Goal: Task Accomplishment & Management: Manage account settings

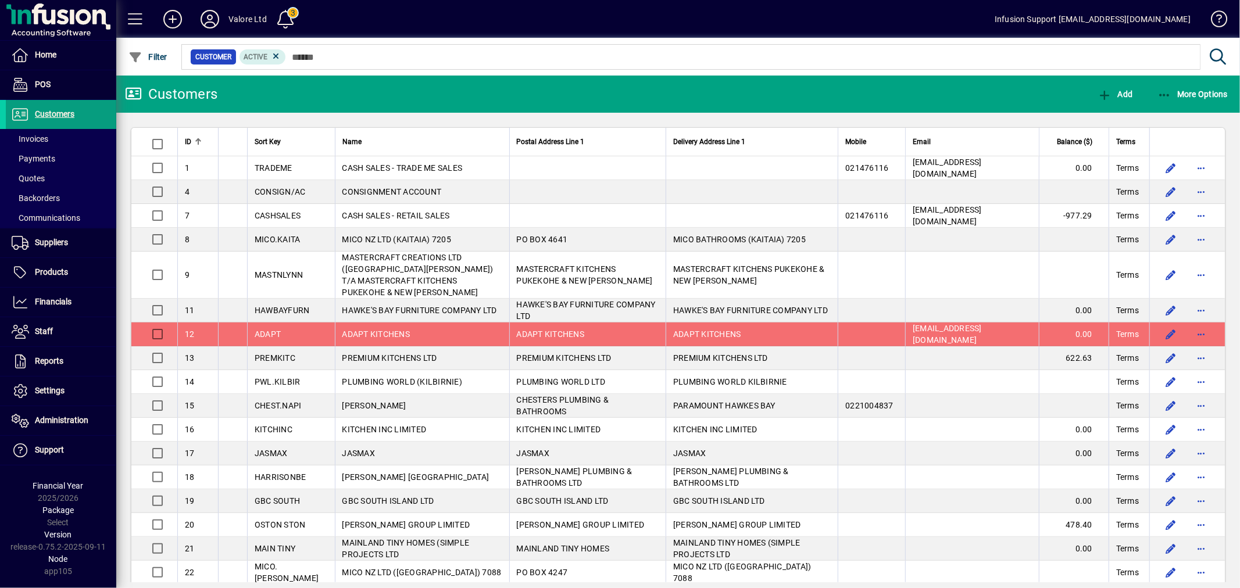
click at [38, 177] on span "Quotes" at bounding box center [28, 178] width 33 height 9
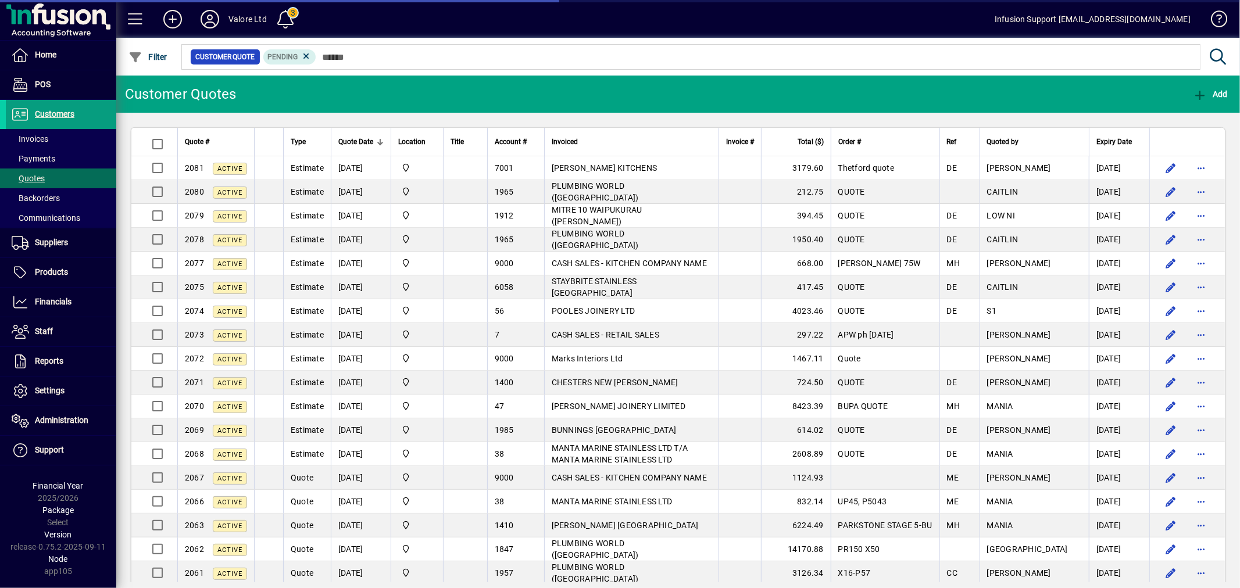
click at [600, 164] on span "[PERSON_NAME] KITCHENS" at bounding box center [605, 167] width 106 height 9
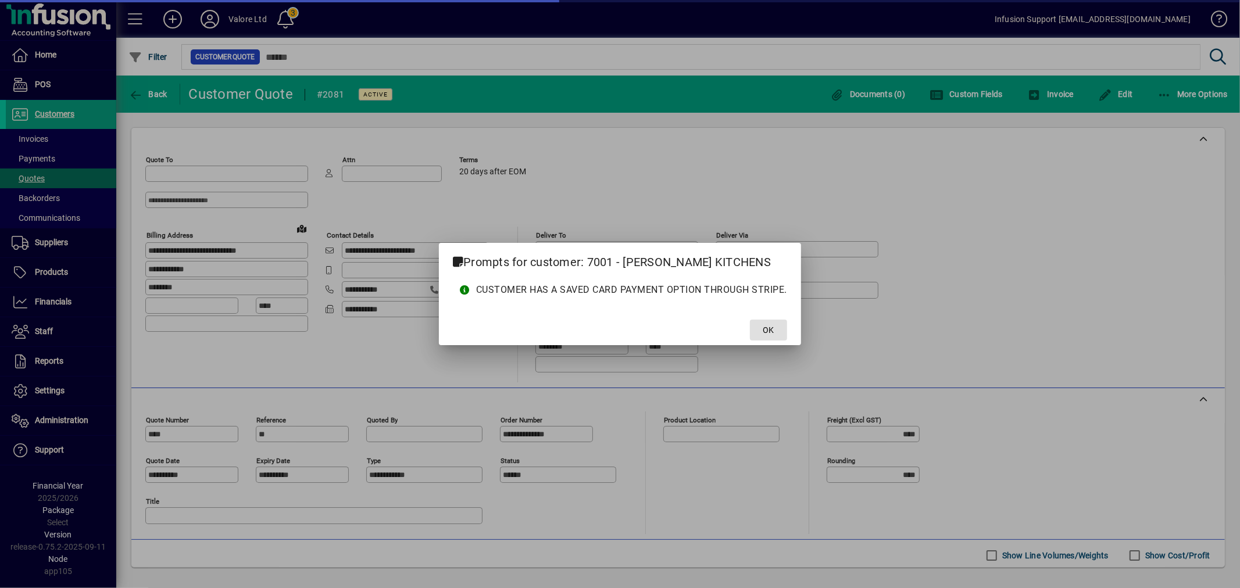
type input "**********"
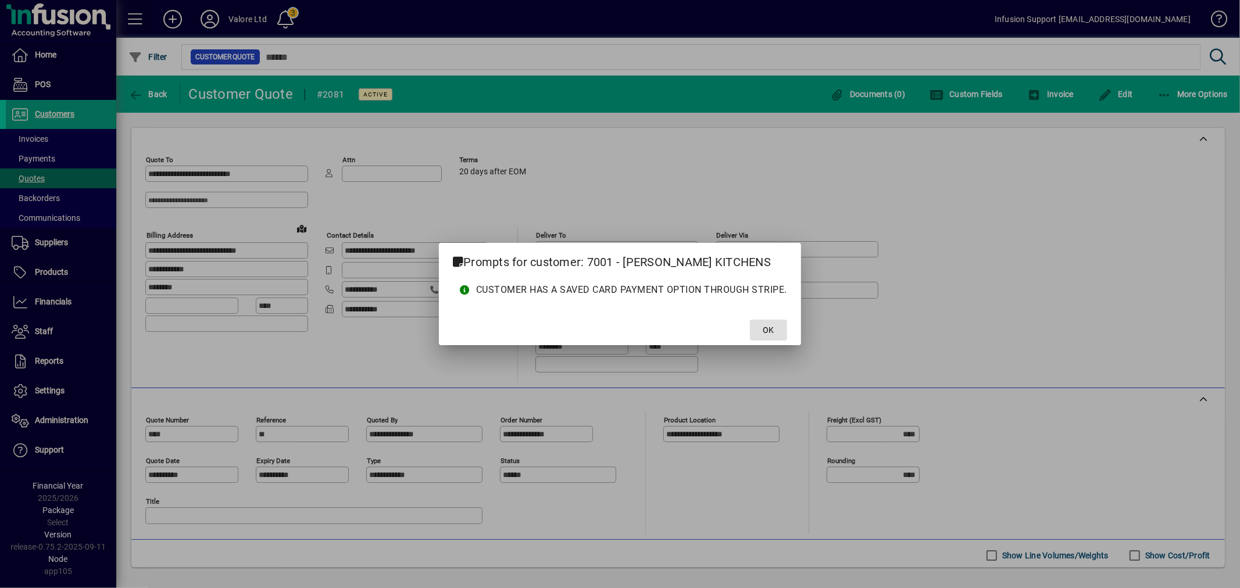
click at [775, 327] on span at bounding box center [768, 330] width 37 height 28
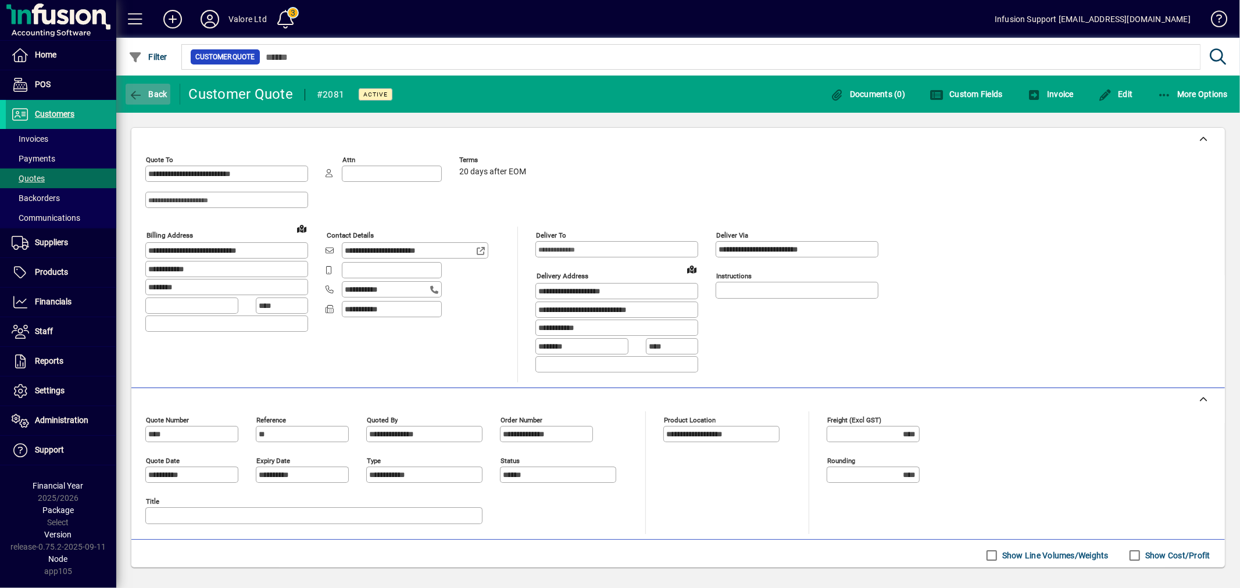
click at [160, 88] on span "button" at bounding box center [148, 94] width 45 height 28
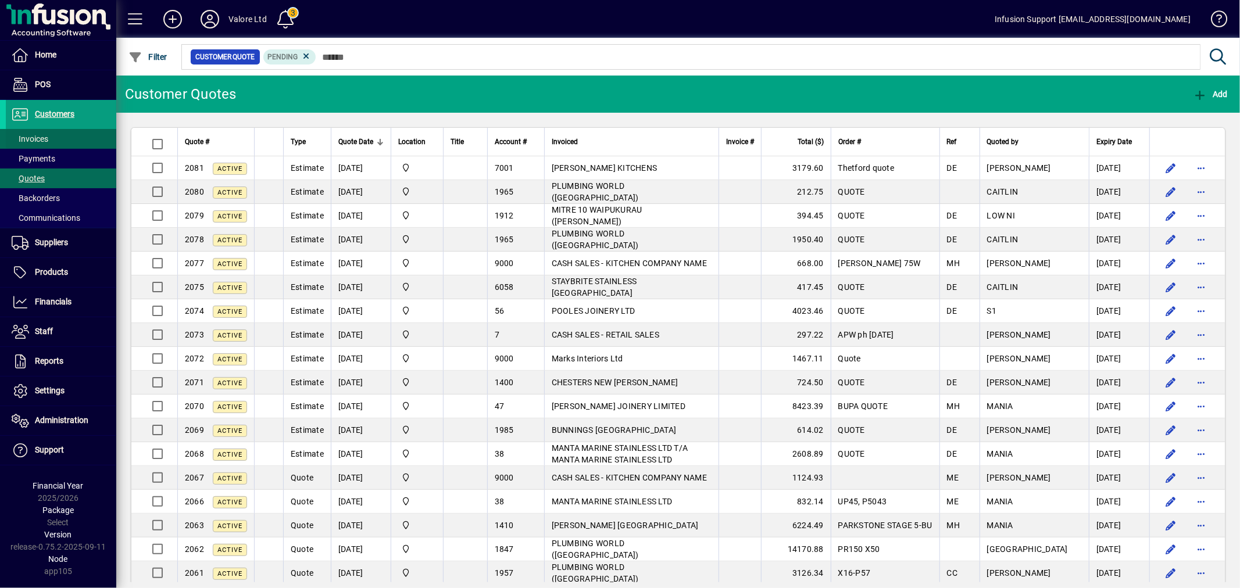
click at [34, 137] on span "Invoices" at bounding box center [30, 138] width 37 height 9
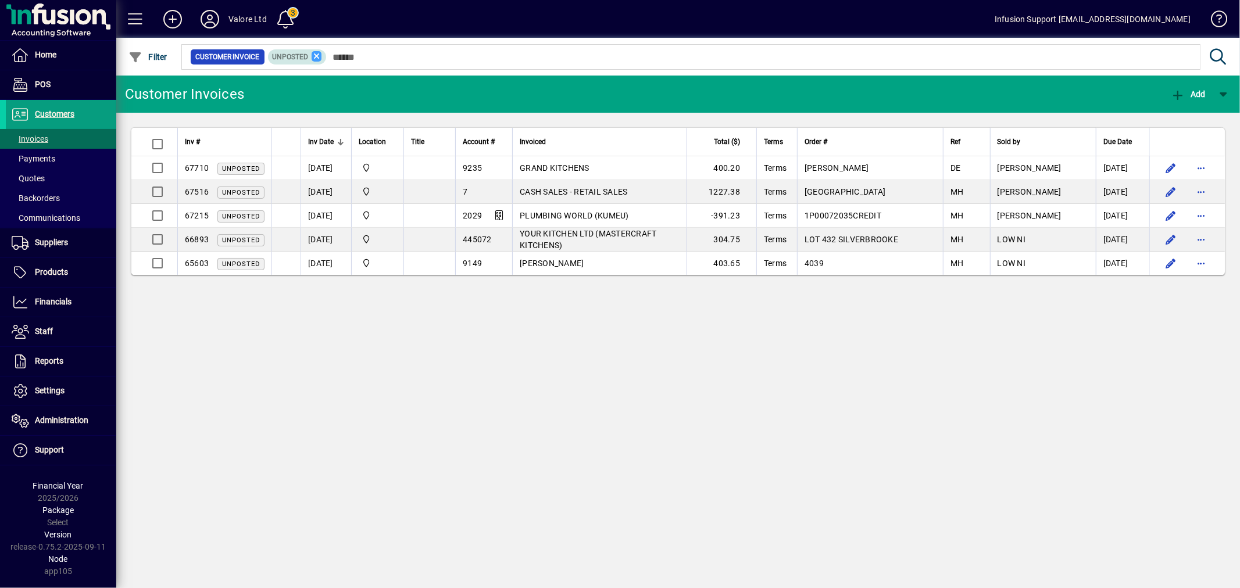
click at [317, 55] on icon at bounding box center [317, 56] width 10 height 10
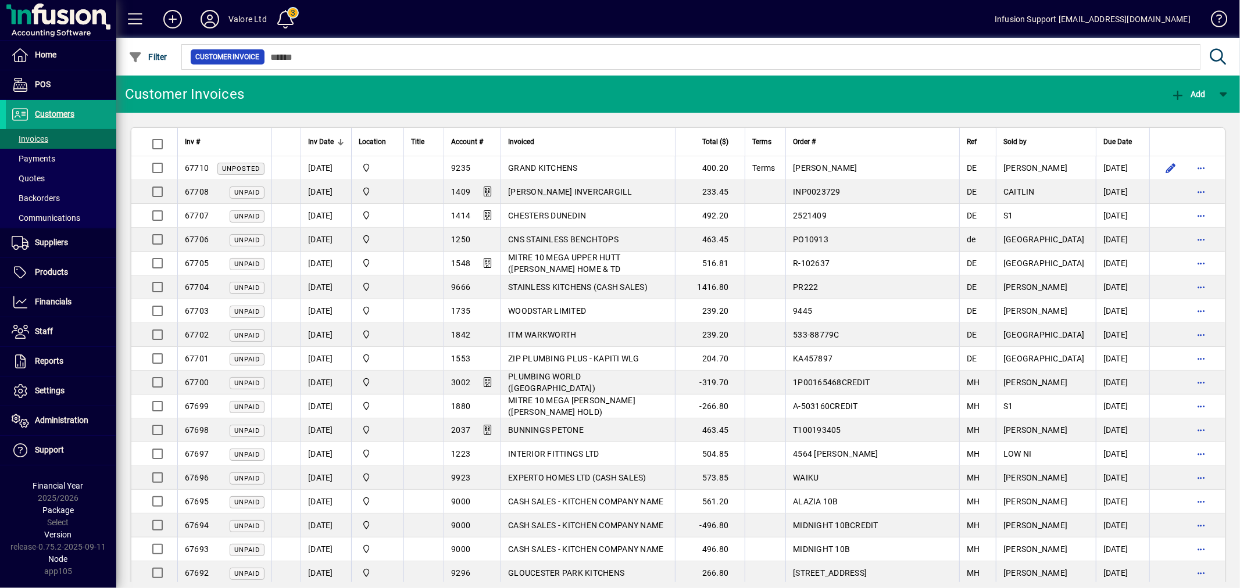
click at [794, 94] on mat-toolbar-row "Customer Invoices Add" at bounding box center [678, 94] width 1124 height 37
click at [48, 386] on span "Settings" at bounding box center [50, 390] width 30 height 9
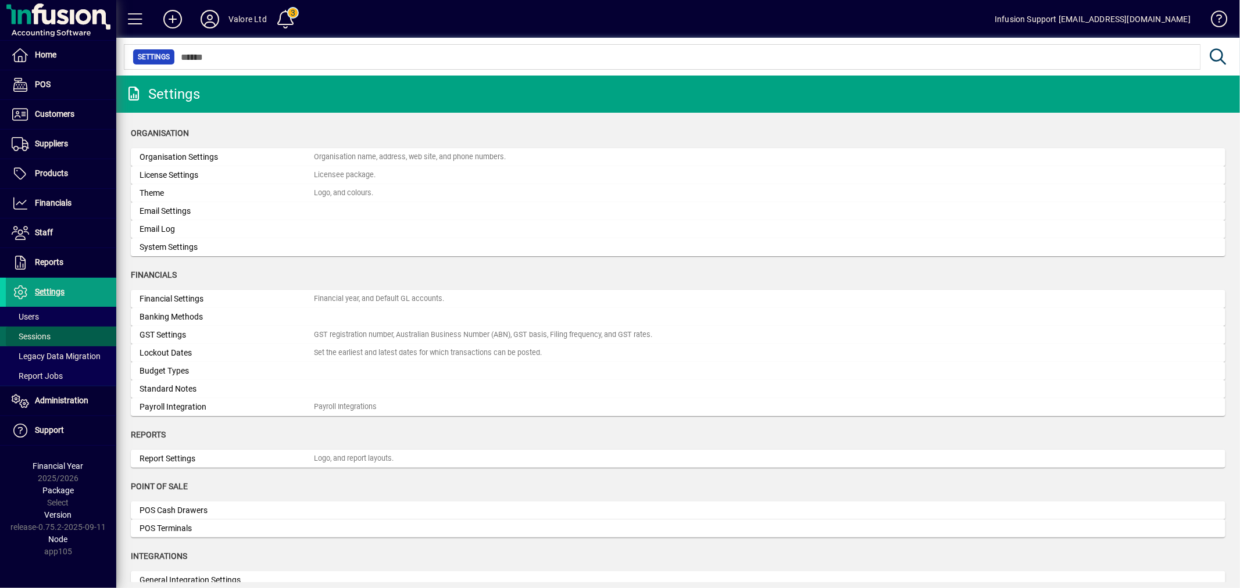
click at [53, 332] on span at bounding box center [61, 337] width 110 height 28
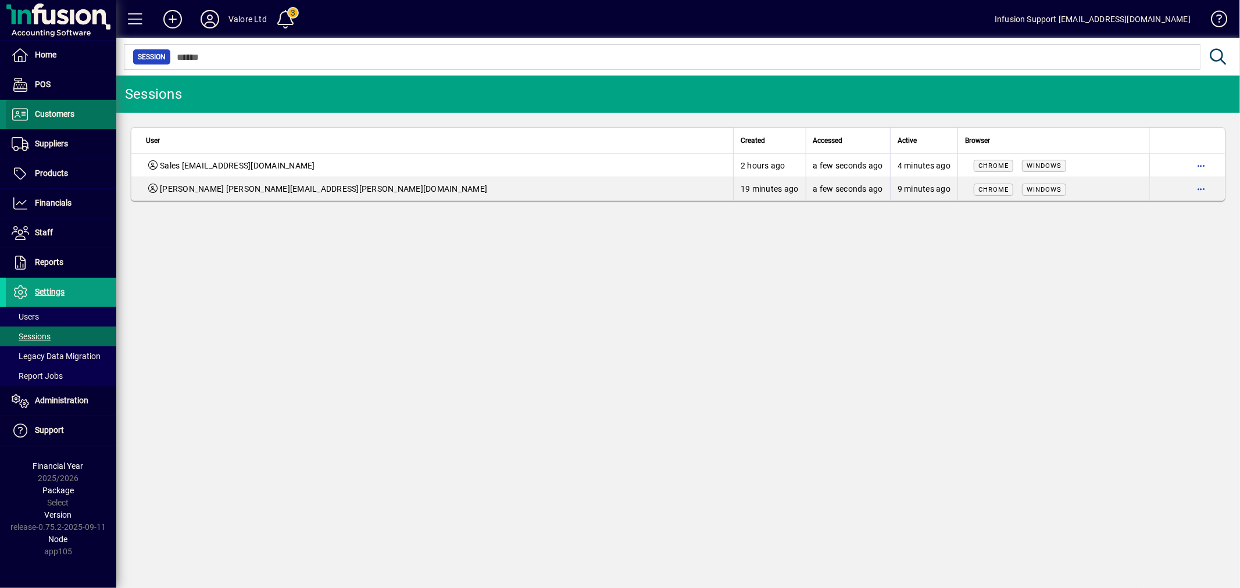
click at [24, 105] on span at bounding box center [61, 115] width 110 height 28
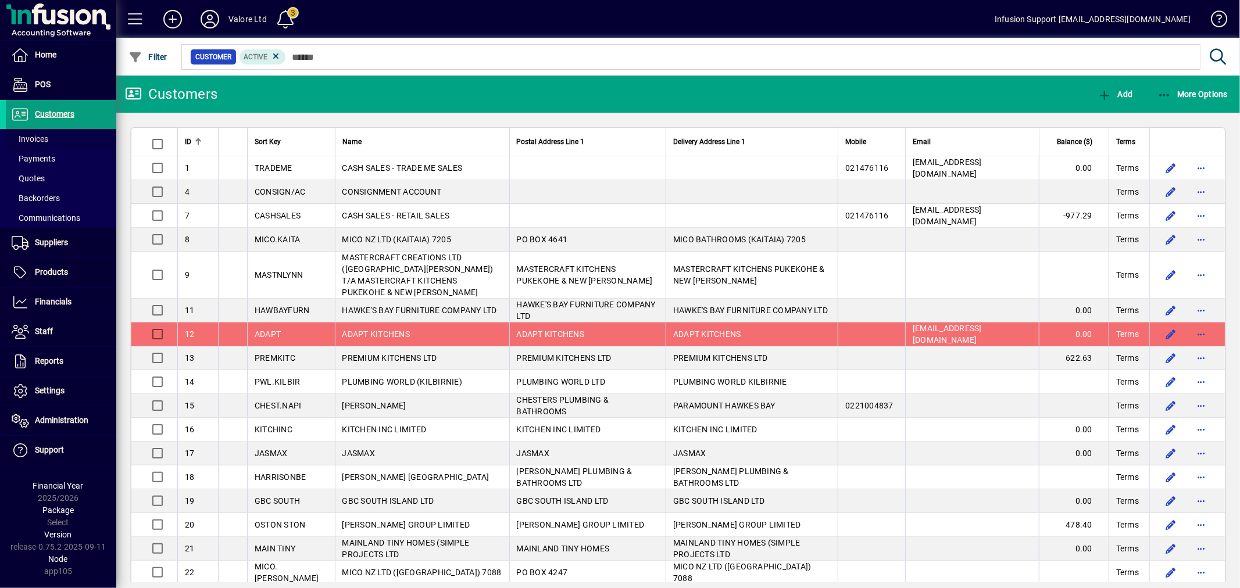
click at [40, 140] on span "Invoices" at bounding box center [30, 138] width 37 height 9
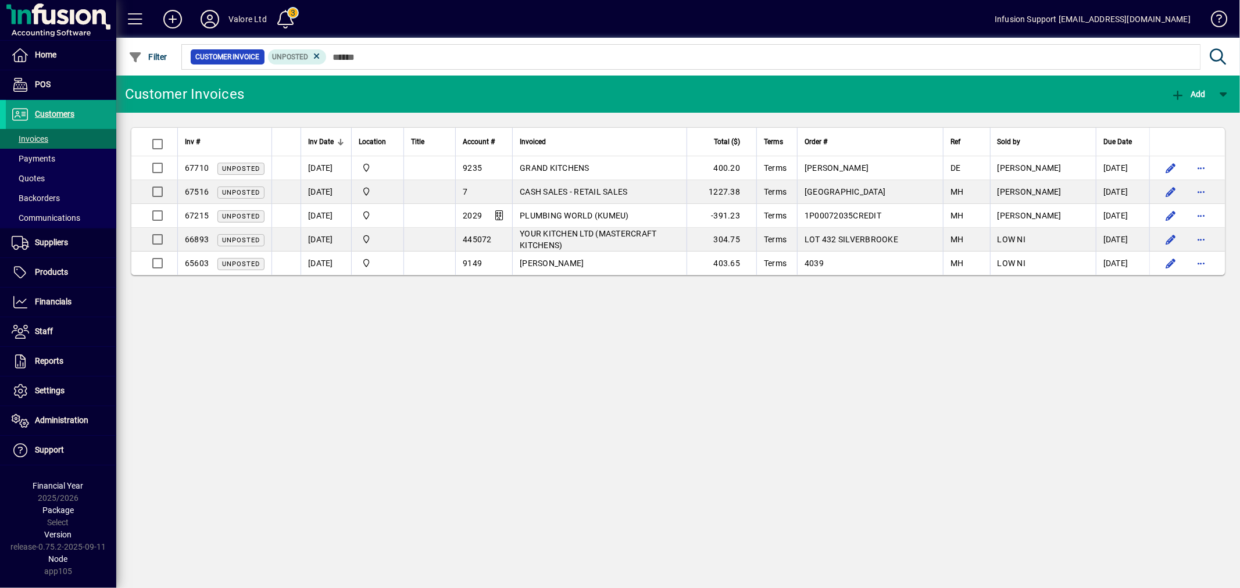
click at [315, 56] on icon at bounding box center [317, 56] width 10 height 10
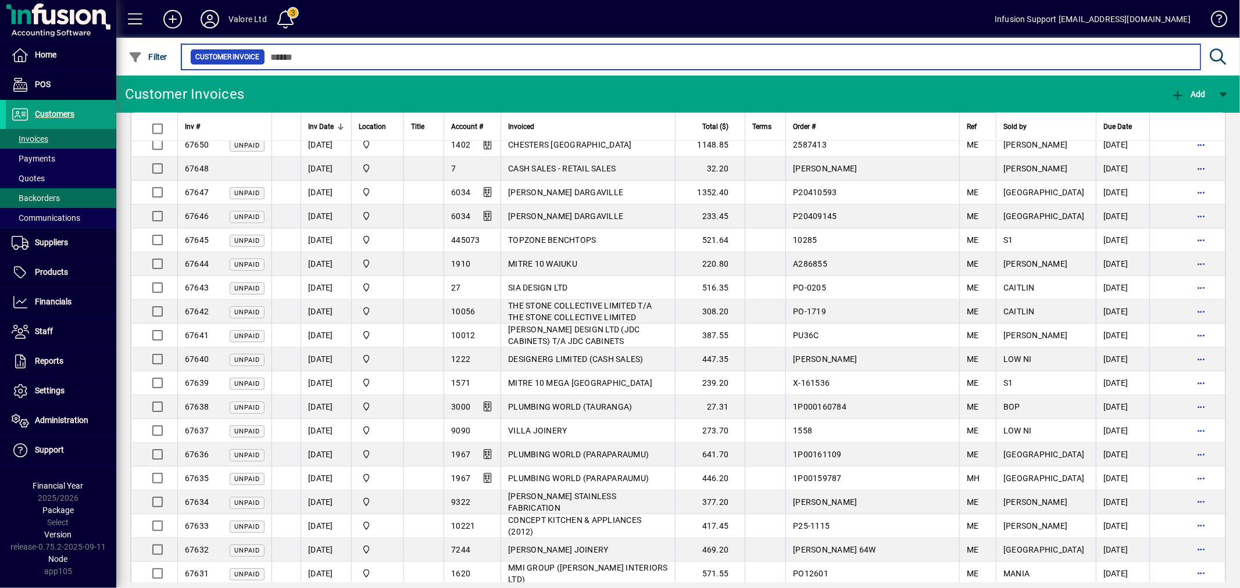
scroll to position [1477, 0]
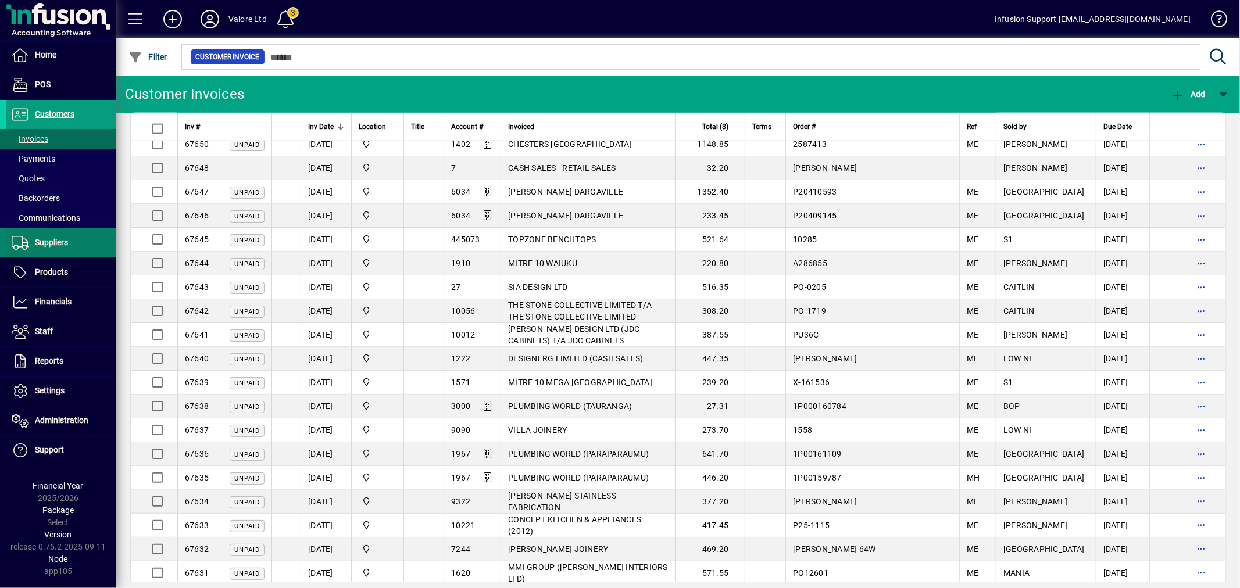
click at [40, 241] on span "Suppliers" at bounding box center [51, 242] width 33 height 9
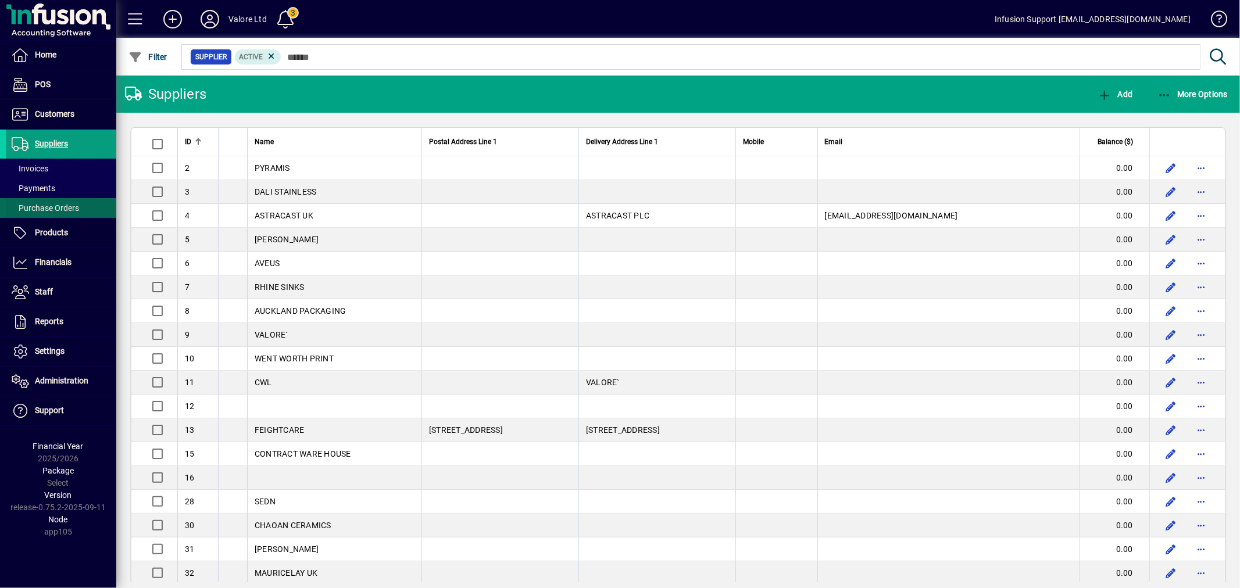
click at [55, 201] on span at bounding box center [61, 208] width 110 height 28
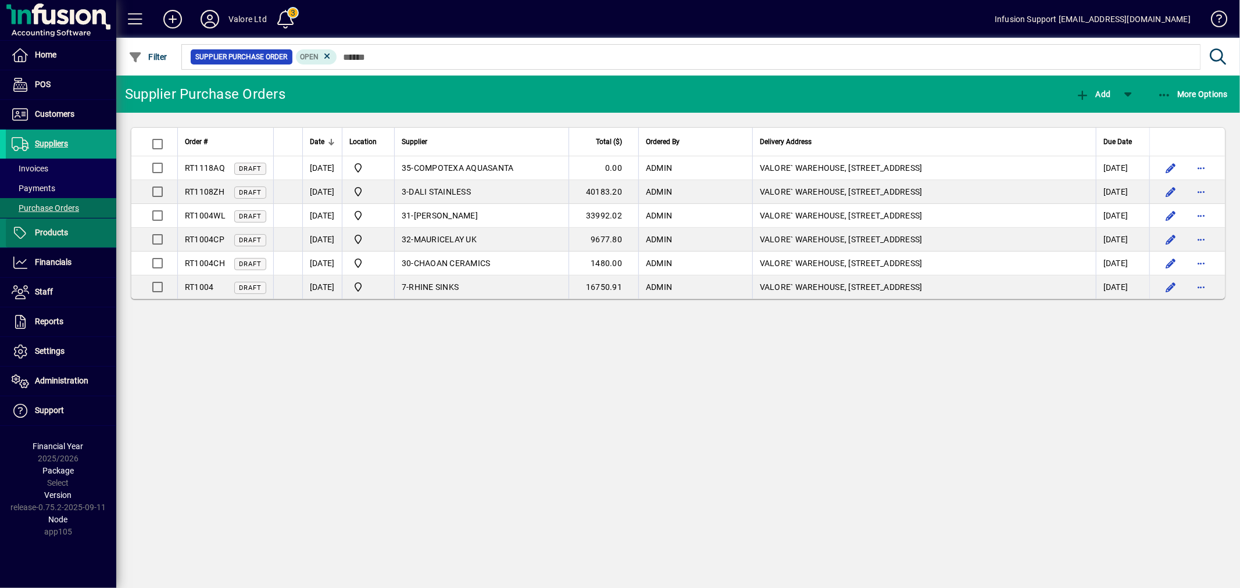
click at [49, 227] on span "Products" at bounding box center [37, 233] width 62 height 14
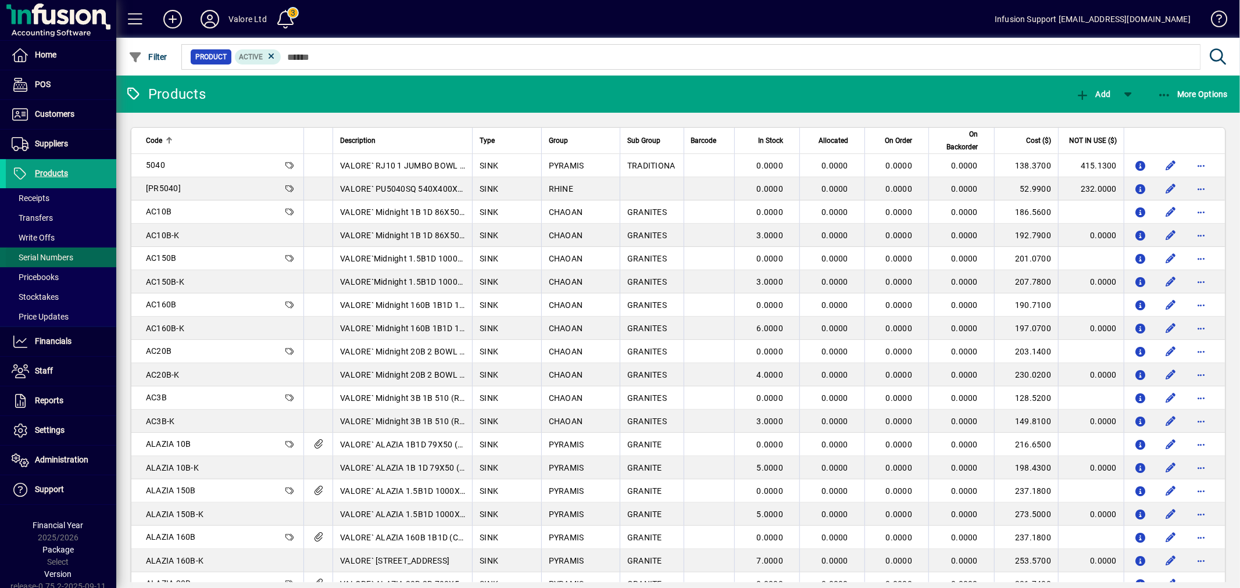
click at [47, 246] on span at bounding box center [61, 258] width 110 height 28
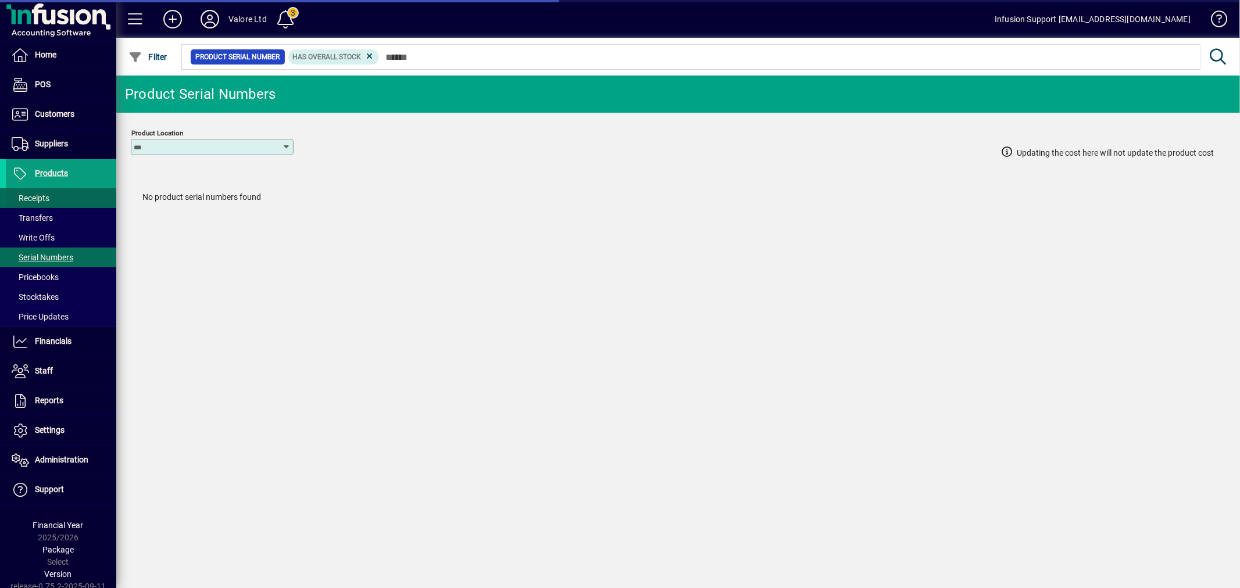
click at [36, 196] on span "Receipts" at bounding box center [31, 198] width 38 height 9
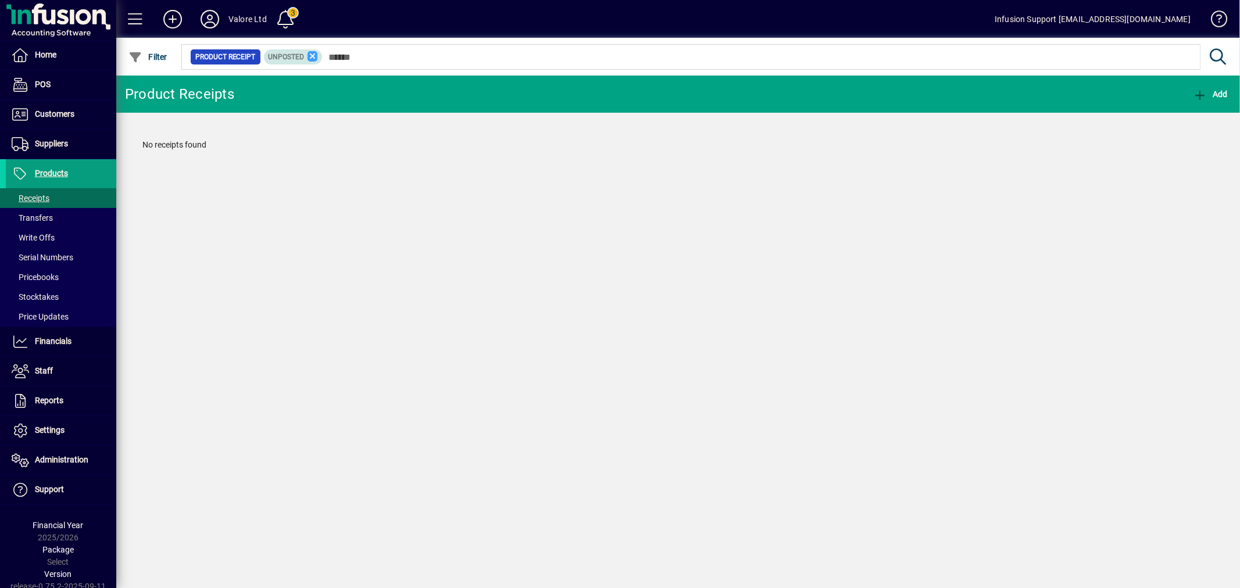
click at [311, 57] on icon at bounding box center [312, 56] width 10 height 10
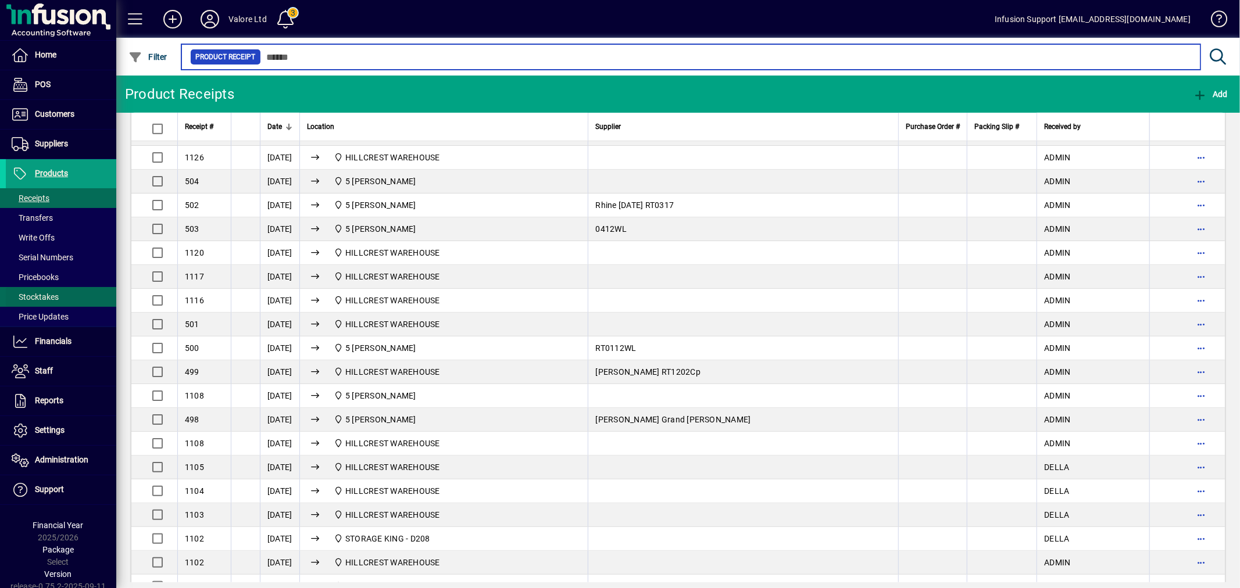
scroll to position [774, 0]
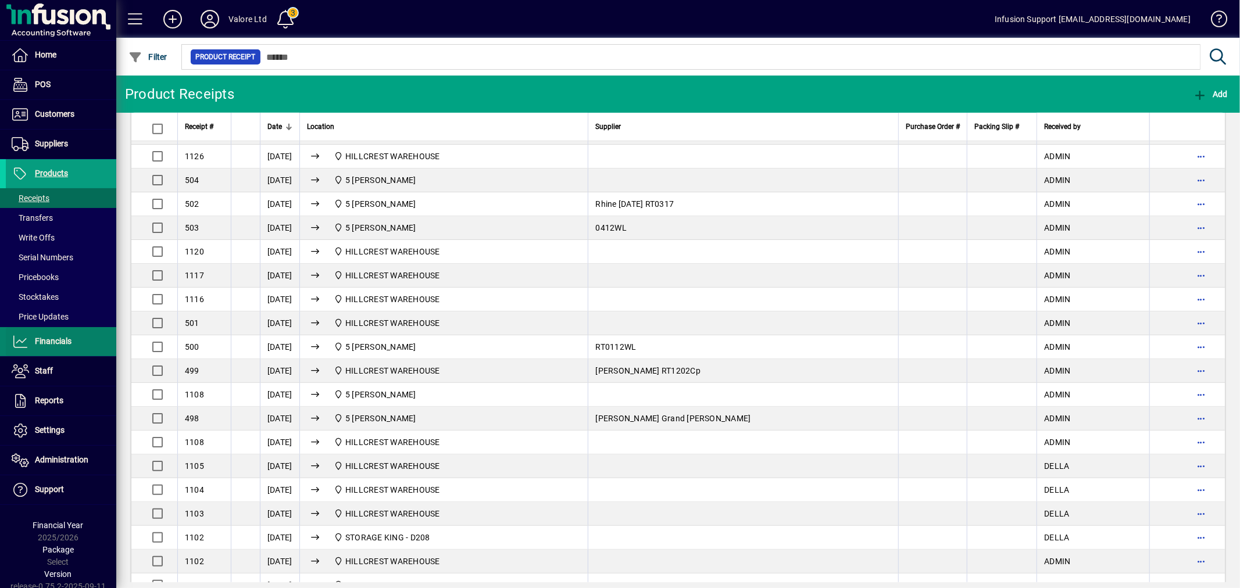
click at [44, 337] on span "Financials" at bounding box center [53, 341] width 37 height 9
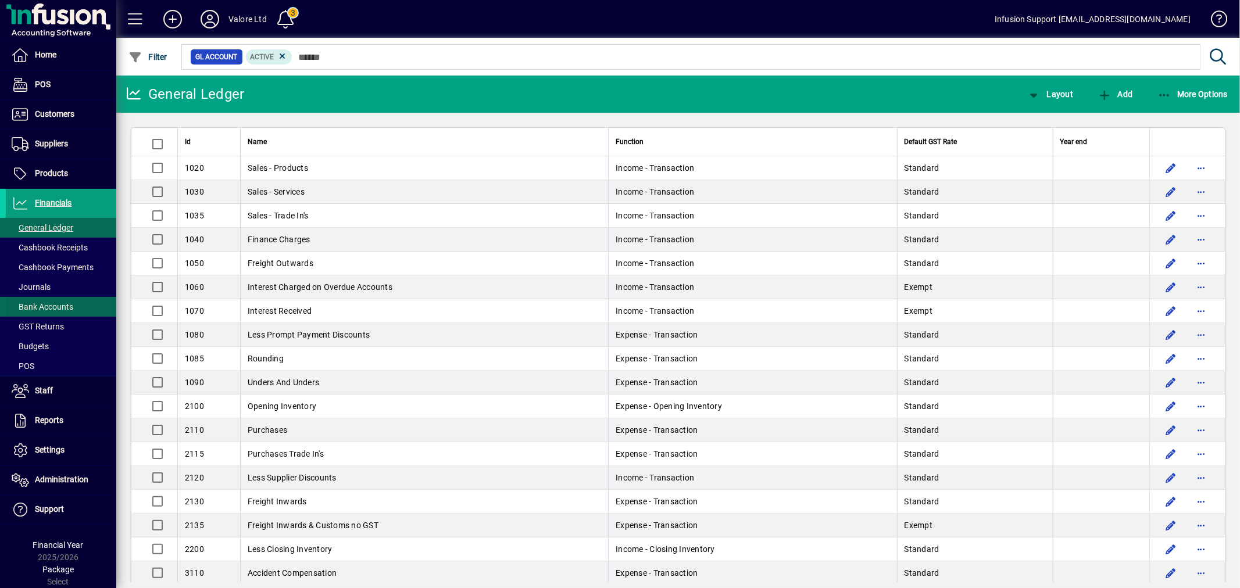
click at [55, 304] on span "Bank Accounts" at bounding box center [43, 306] width 62 height 9
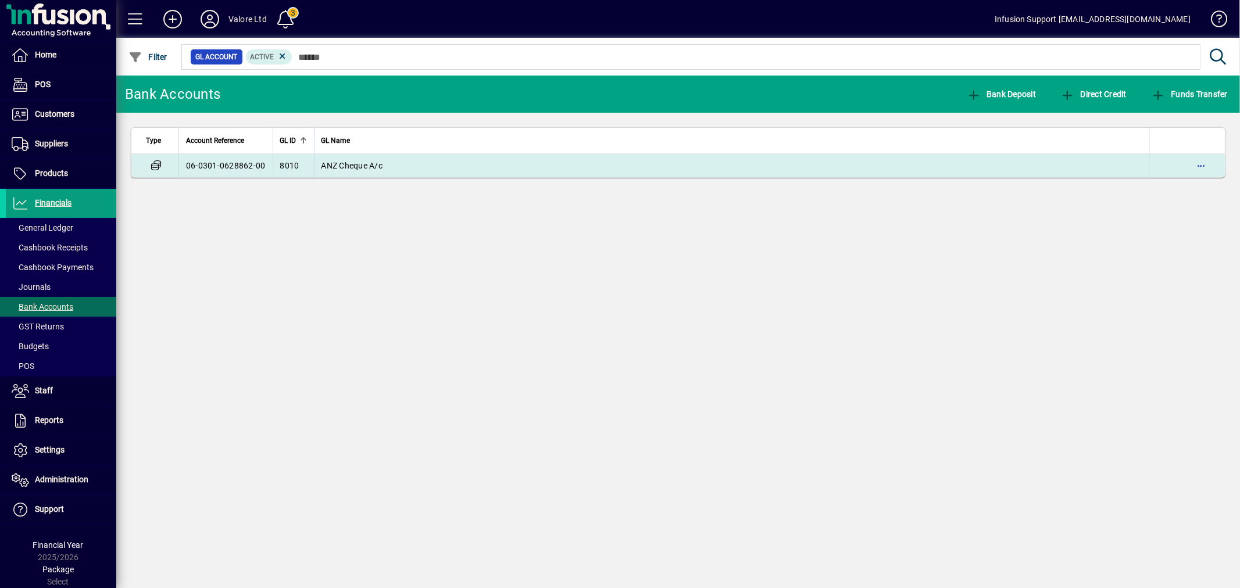
click at [345, 166] on span "ANZ Cheque A/c" at bounding box center [352, 165] width 62 height 9
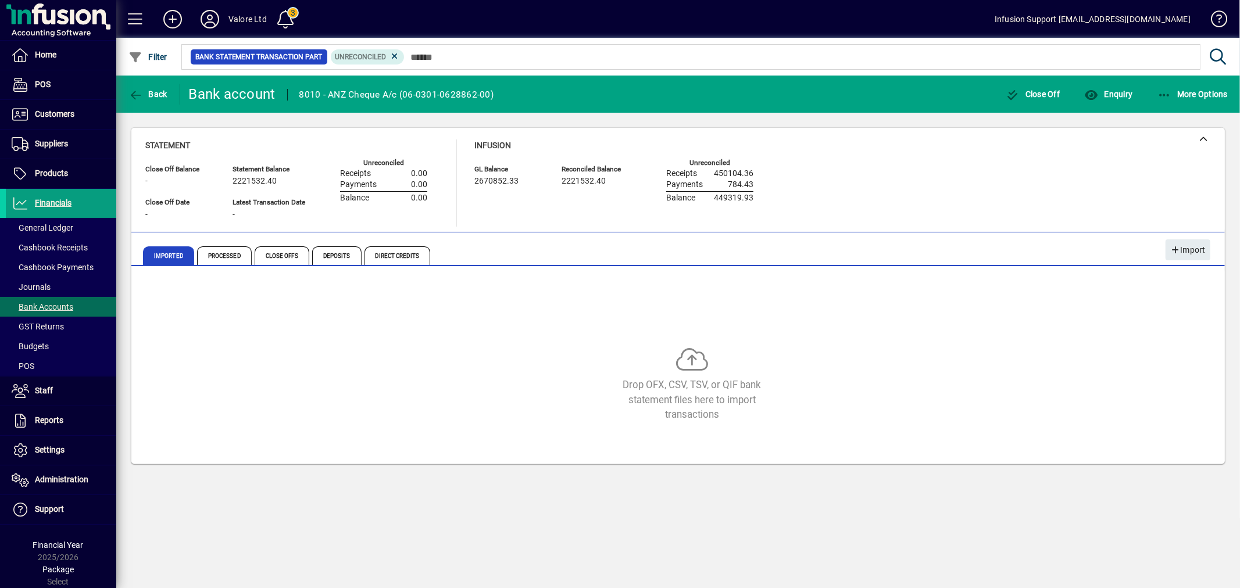
click at [595, 211] on div "Infusion GL Balance 2670852.33 Reconciled Balance 2221532.40 Unreconciled Recei…" at bounding box center [622, 183] width 296 height 87
click at [53, 453] on span "Settings" at bounding box center [50, 449] width 30 height 9
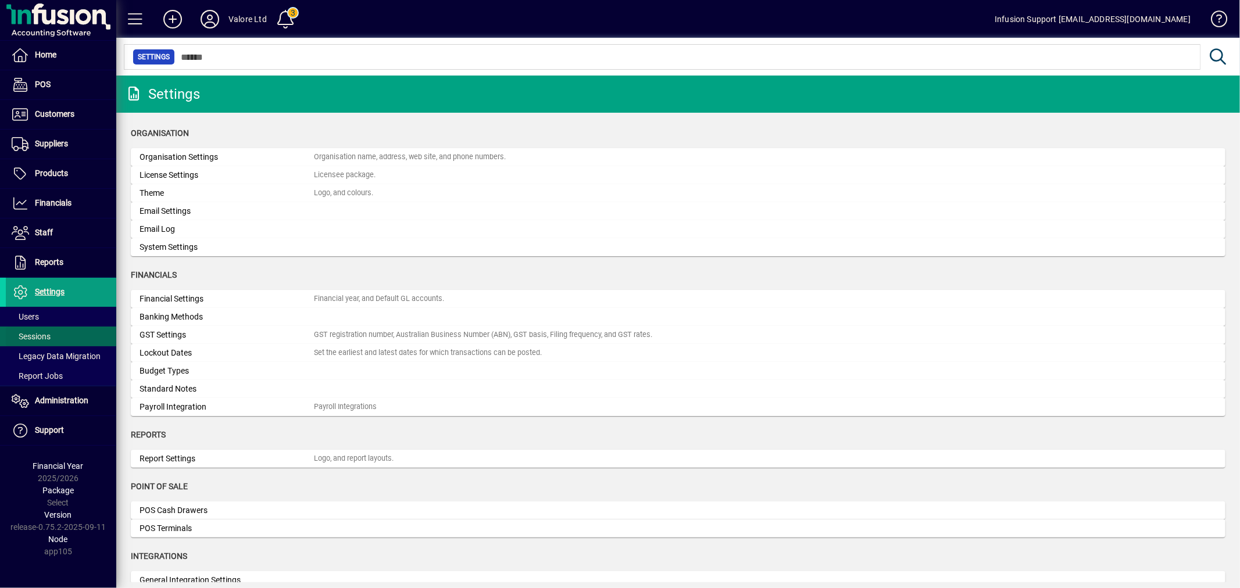
click at [60, 335] on span at bounding box center [61, 337] width 110 height 28
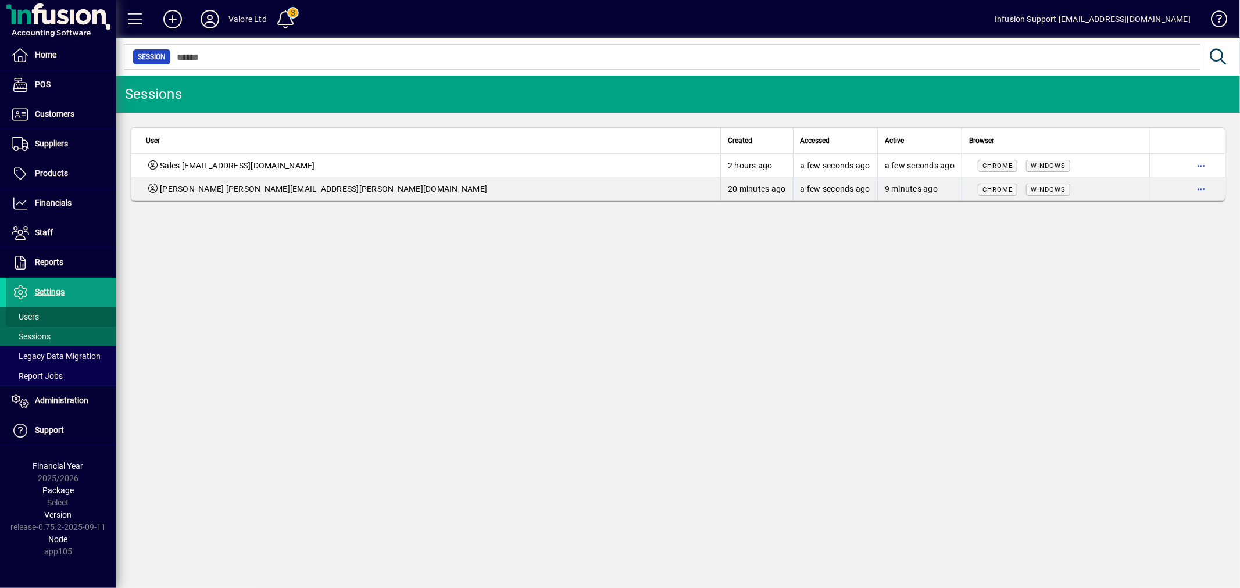
click at [53, 320] on span at bounding box center [61, 317] width 110 height 28
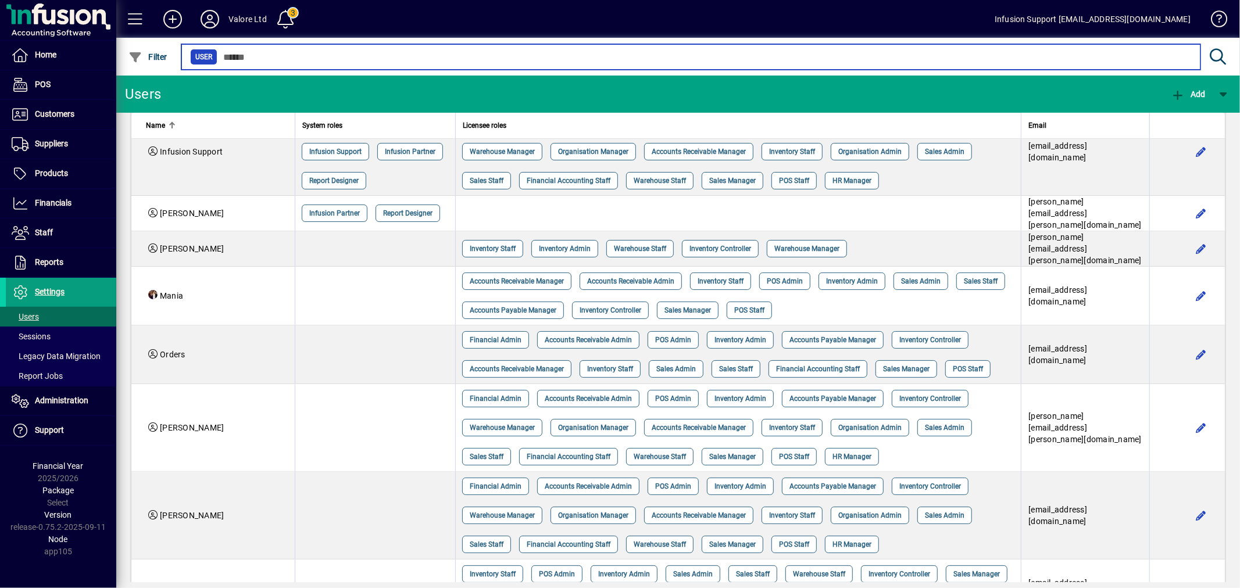
scroll to position [257, 0]
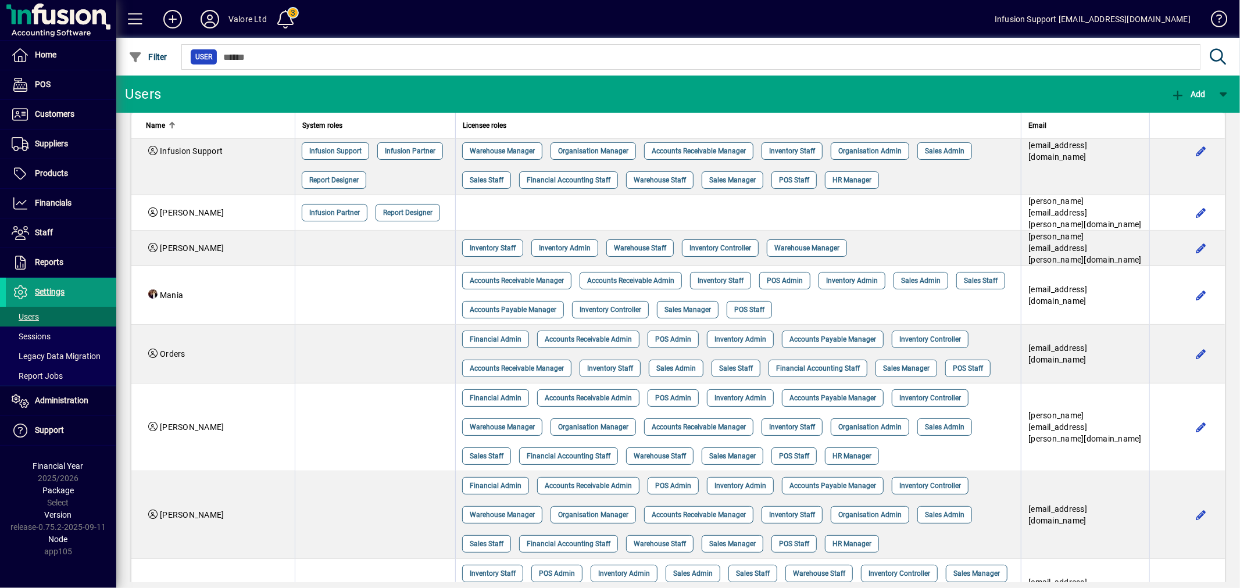
click at [53, 292] on span "Settings" at bounding box center [50, 291] width 30 height 9
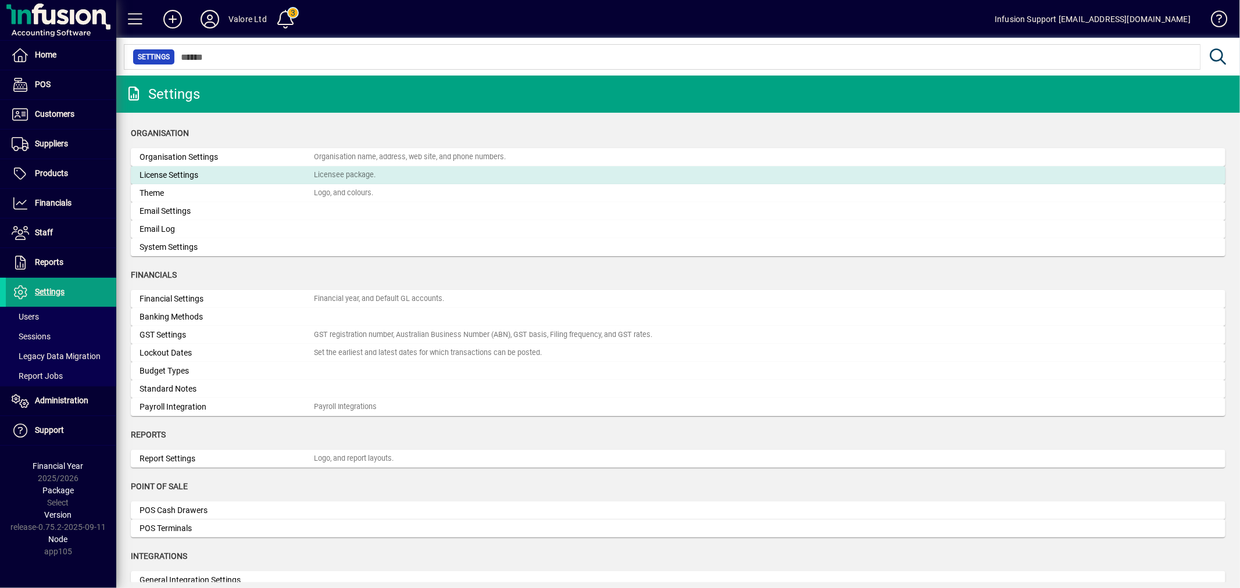
click at [164, 177] on div "License Settings" at bounding box center [227, 175] width 174 height 12
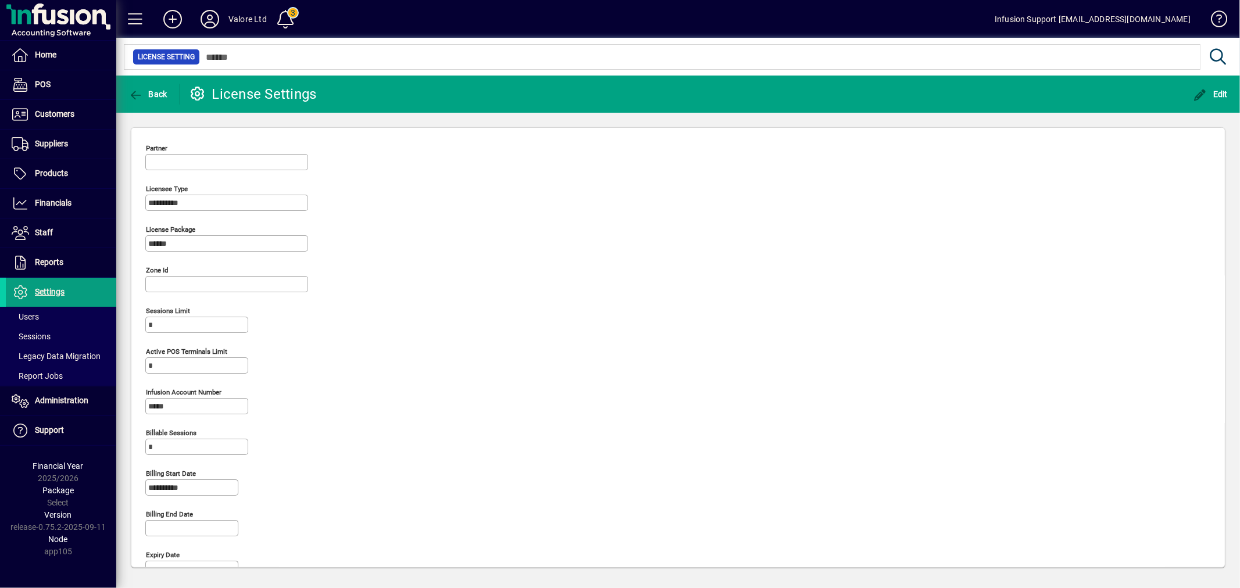
type input "**********"
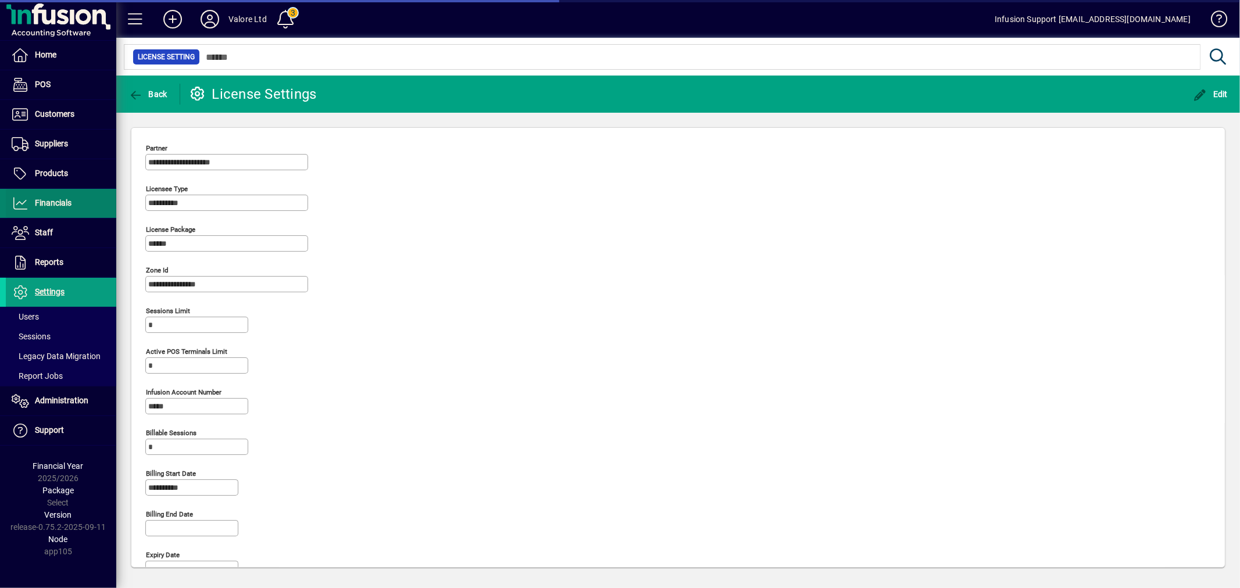
click at [51, 201] on span "Financials" at bounding box center [53, 202] width 37 height 9
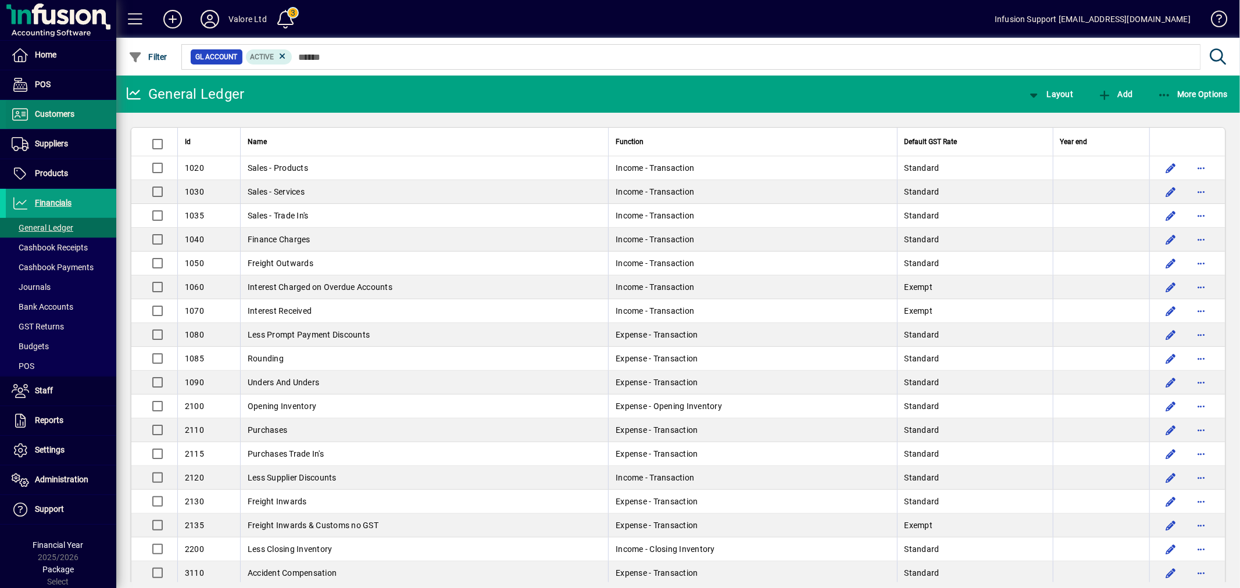
click at [44, 116] on span "Customers" at bounding box center [55, 113] width 40 height 9
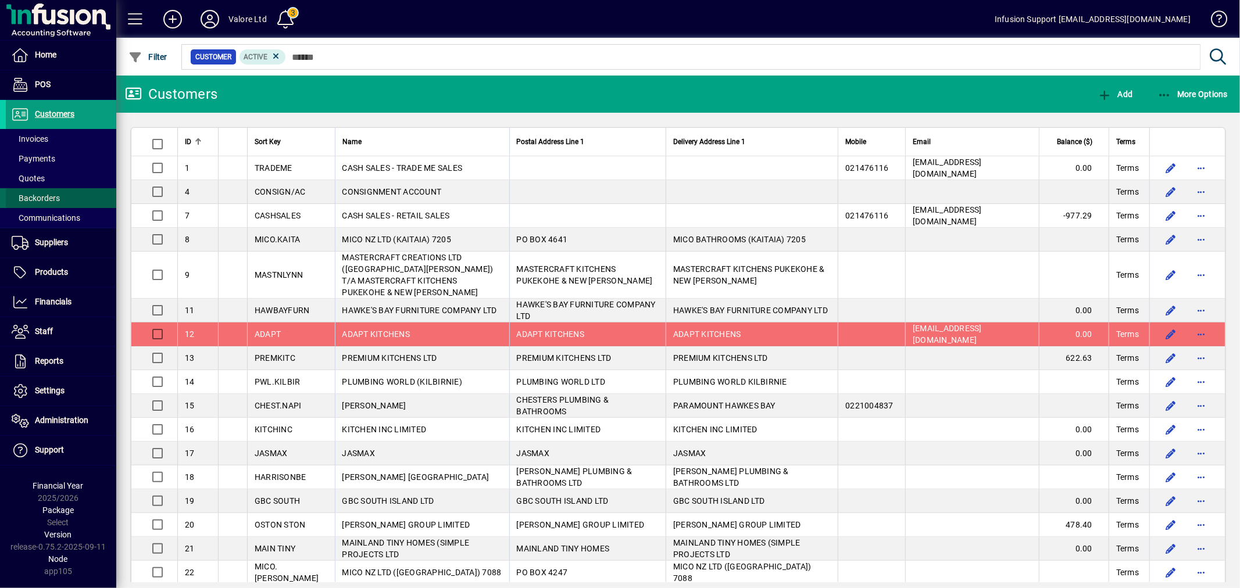
click at [38, 195] on span "Backorders" at bounding box center [36, 198] width 48 height 9
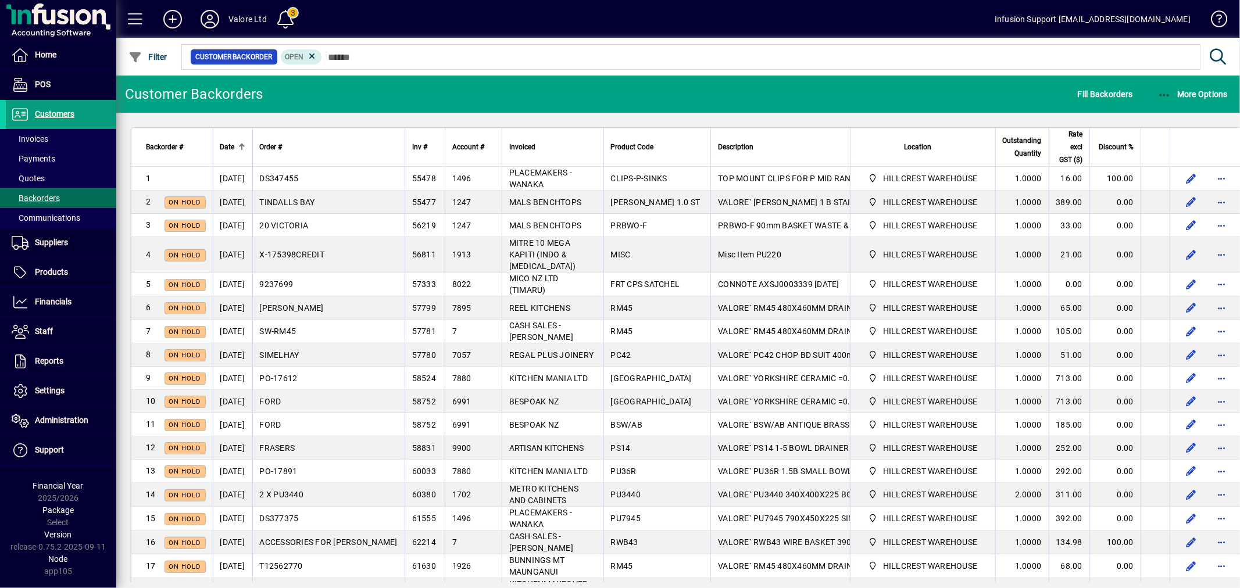
click at [245, 141] on div "Date" at bounding box center [232, 147] width 25 height 13
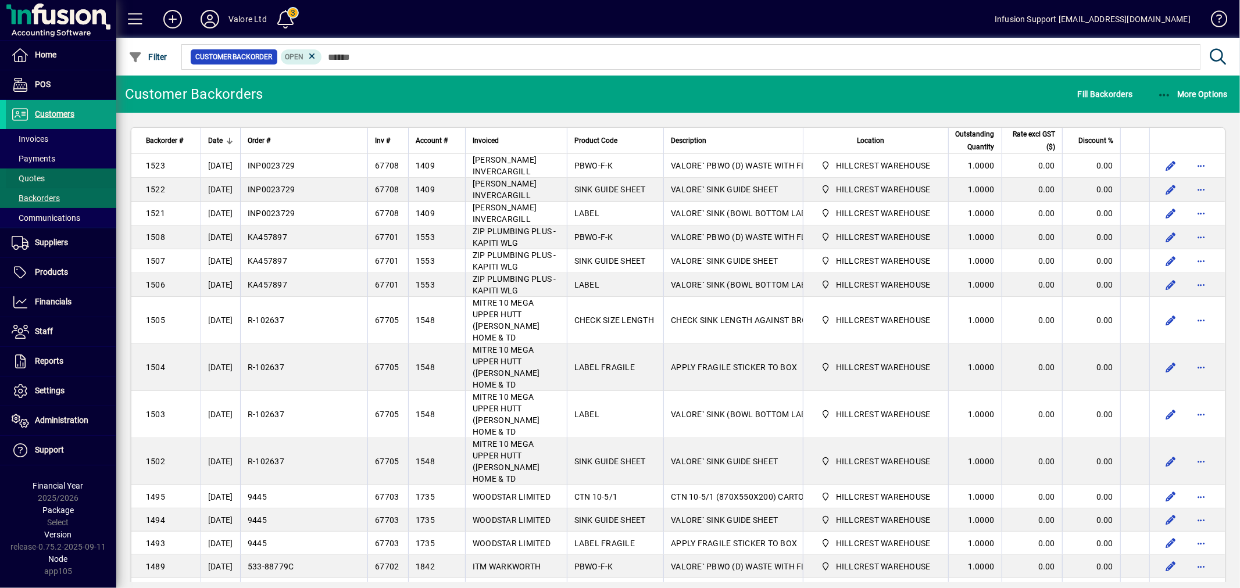
click at [23, 171] on span at bounding box center [61, 178] width 110 height 28
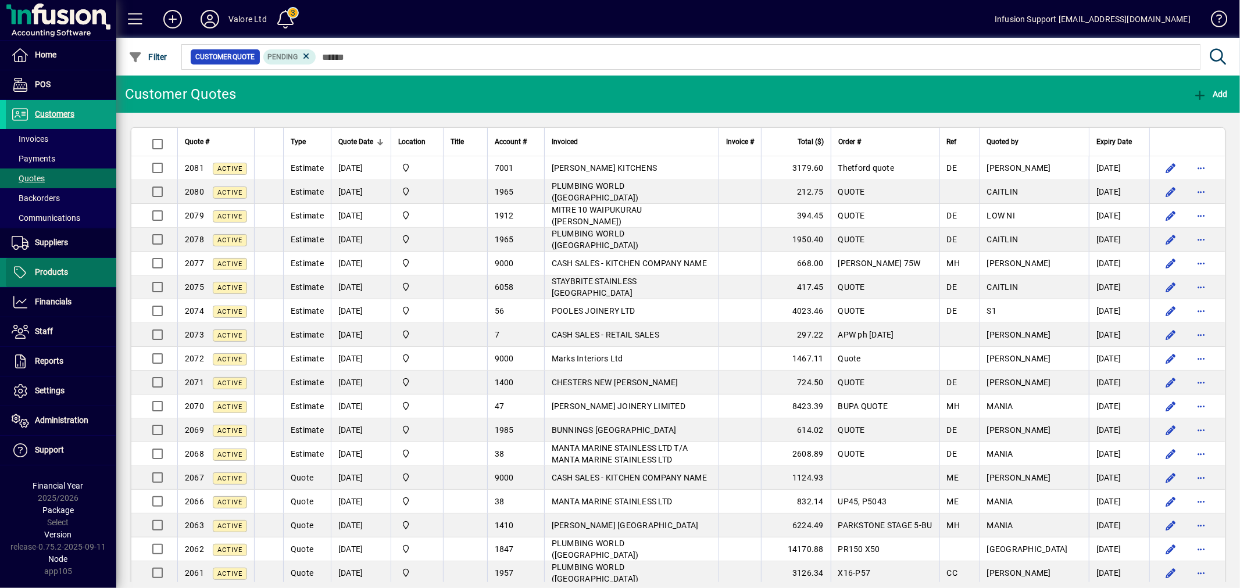
click at [37, 272] on span "Products" at bounding box center [51, 271] width 33 height 9
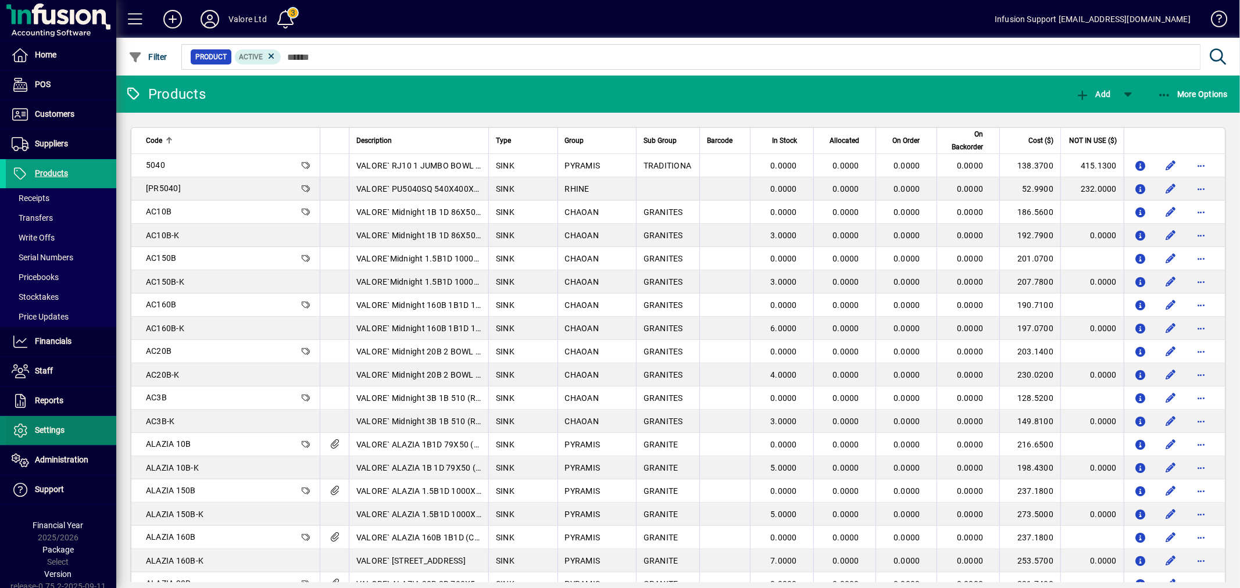
click at [42, 428] on span "Settings" at bounding box center [50, 429] width 30 height 9
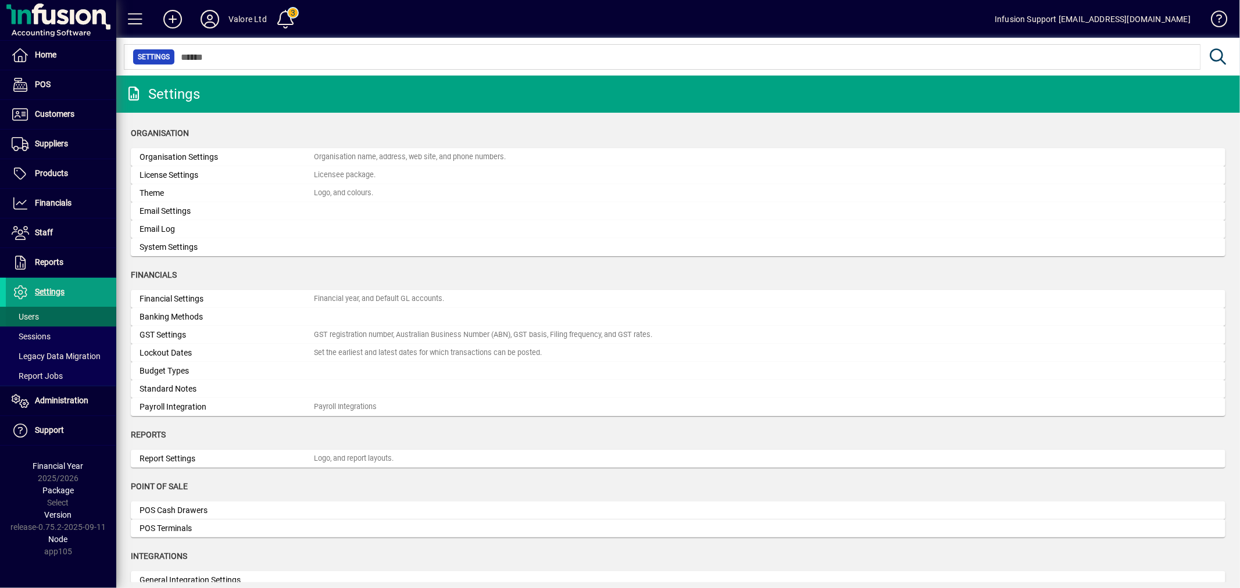
click at [37, 317] on span "Users" at bounding box center [25, 316] width 27 height 9
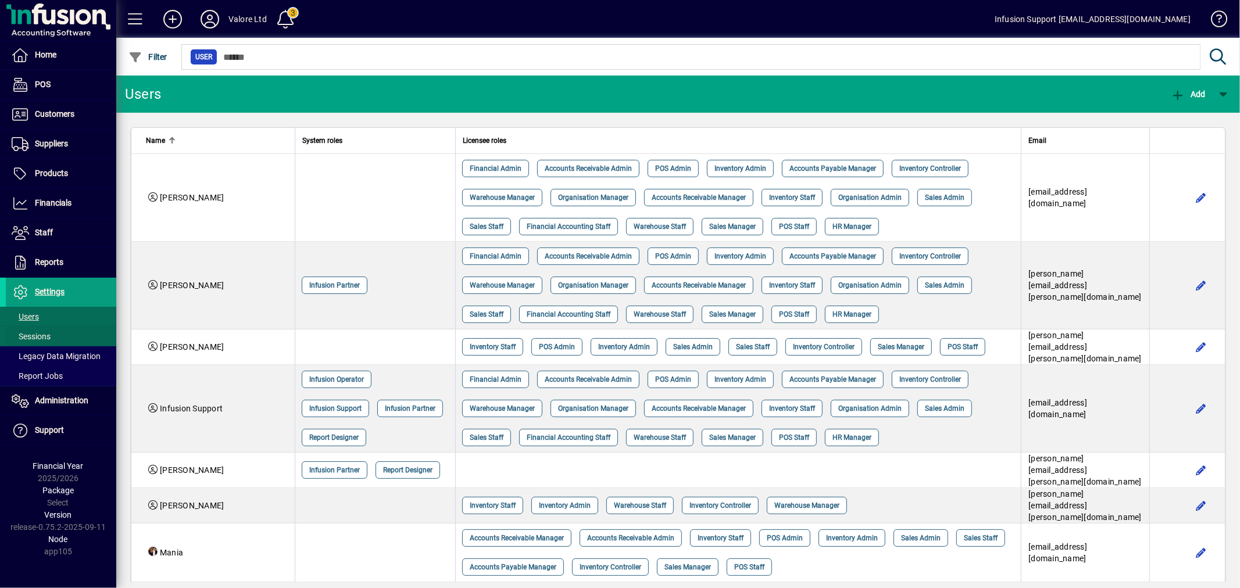
click at [38, 338] on span "Sessions" at bounding box center [31, 336] width 39 height 9
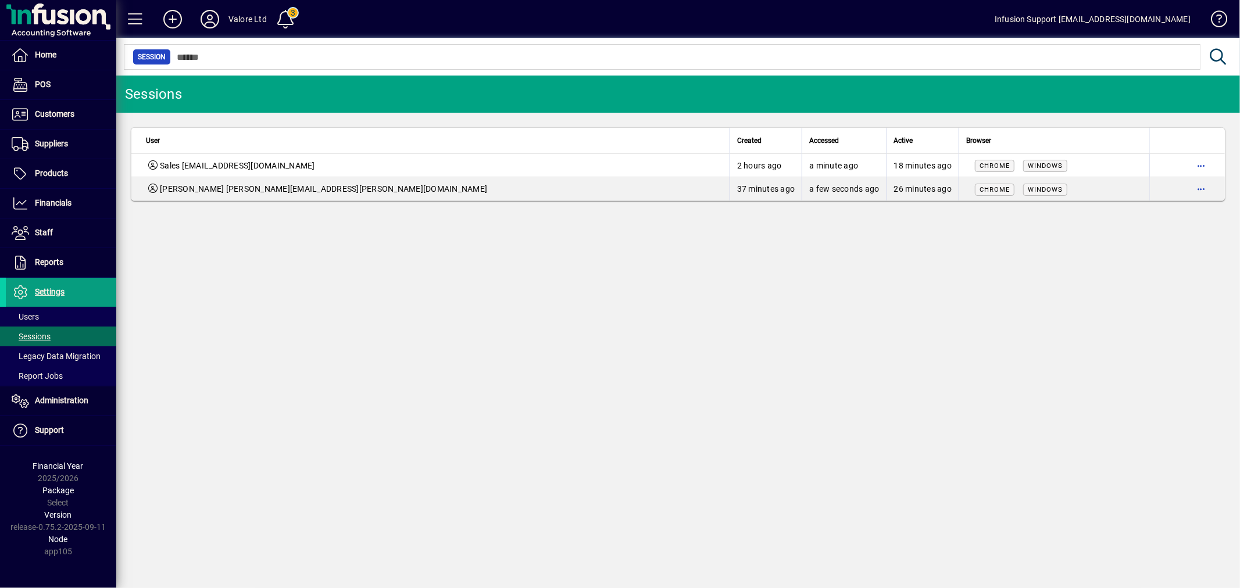
click at [284, 276] on div "Sessions User Created Accessed Active Browser Sales [EMAIL_ADDRESS][DOMAIN_NAME…" at bounding box center [678, 332] width 1124 height 513
drag, startPoint x: 280, startPoint y: 309, endPoint x: 111, endPoint y: 292, distance: 169.3
click at [277, 308] on div "Sessions User Created Accessed Active Browser Sales [EMAIL_ADDRESS][DOMAIN_NAME…" at bounding box center [678, 332] width 1124 height 513
click at [60, 403] on span "Administration" at bounding box center [61, 400] width 53 height 9
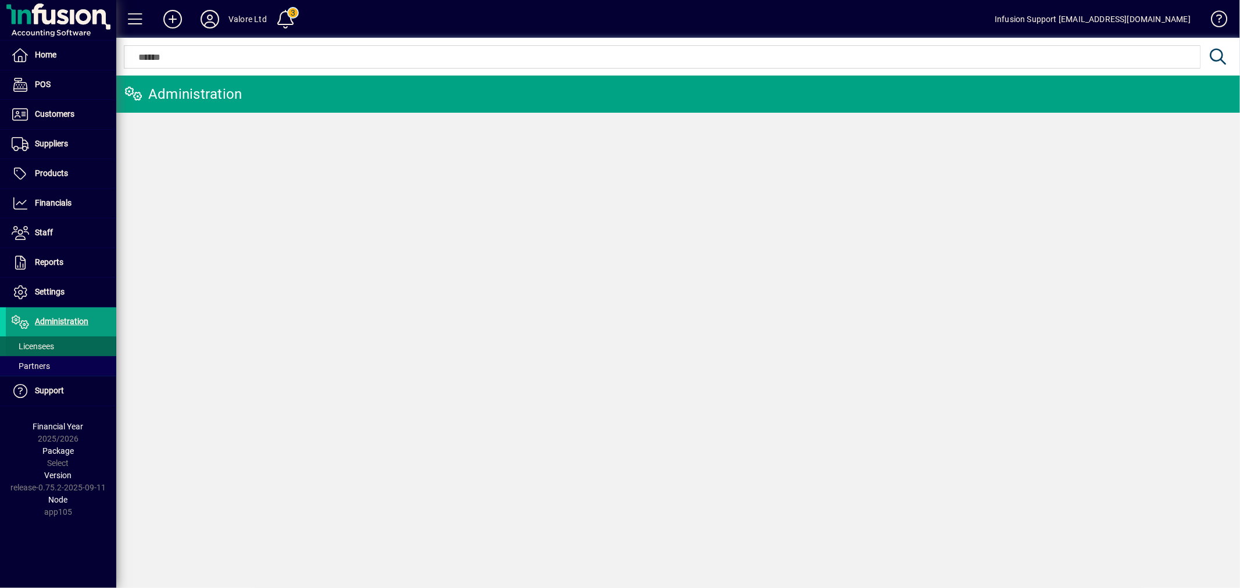
click at [49, 339] on span at bounding box center [61, 346] width 110 height 28
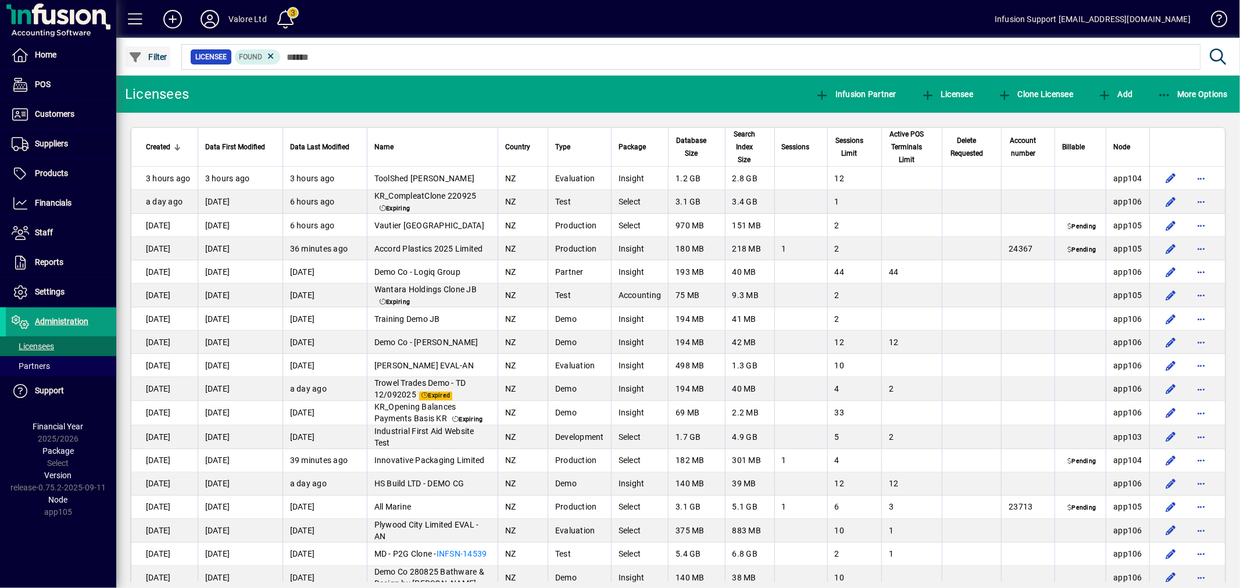
click at [155, 55] on span "Filter" at bounding box center [147, 56] width 39 height 9
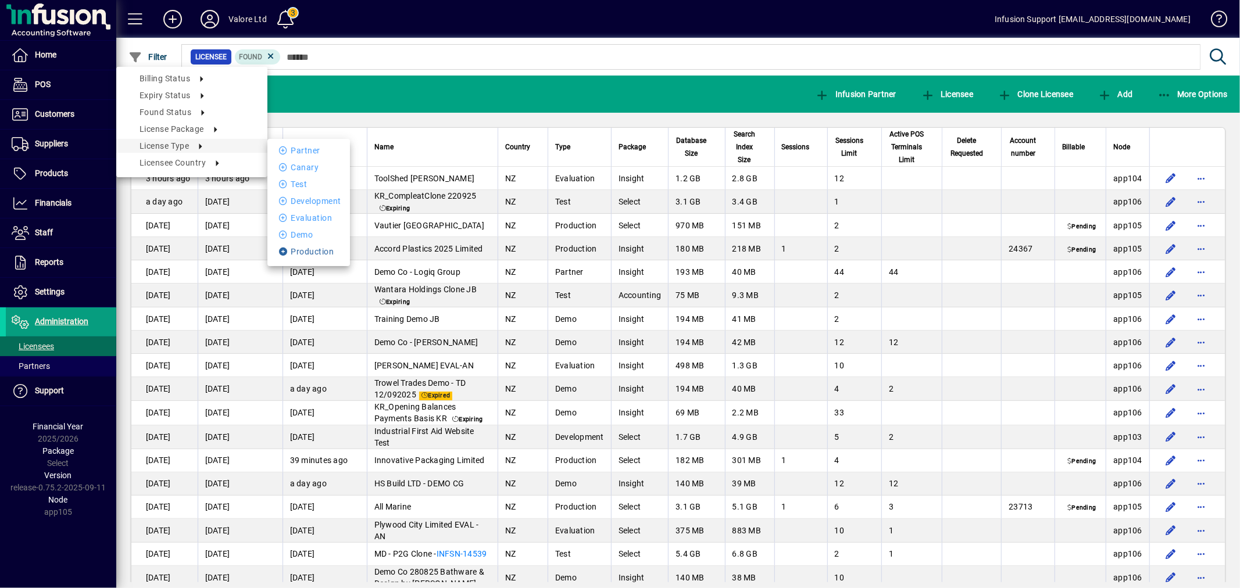
click at [311, 253] on li "Production" at bounding box center [308, 252] width 83 height 14
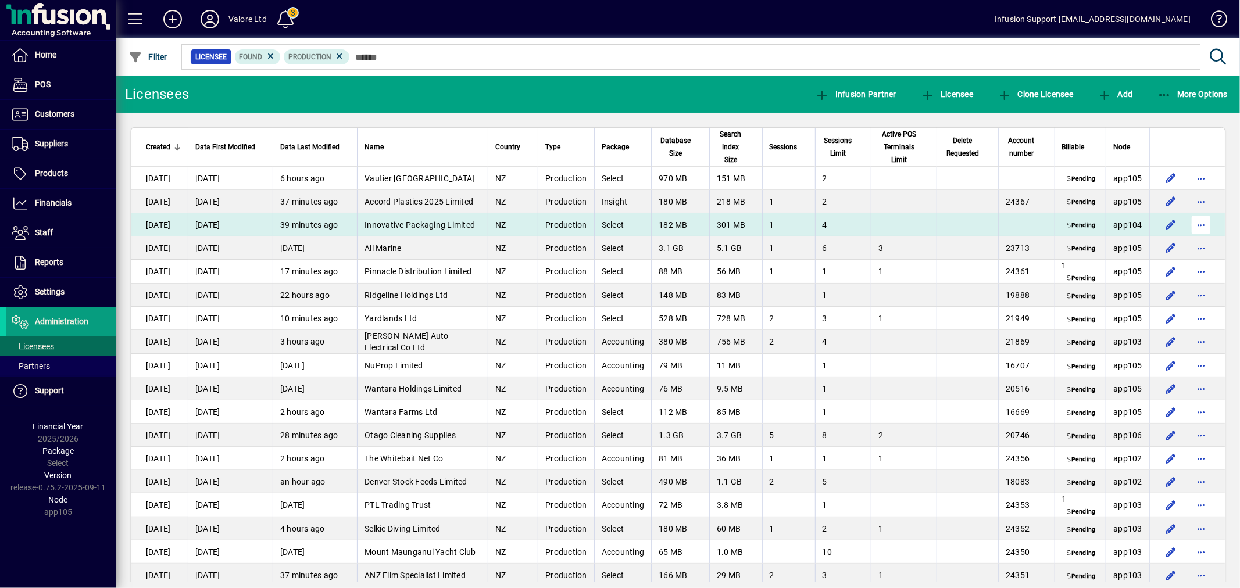
click at [1194, 227] on span "button" at bounding box center [1201, 225] width 28 height 28
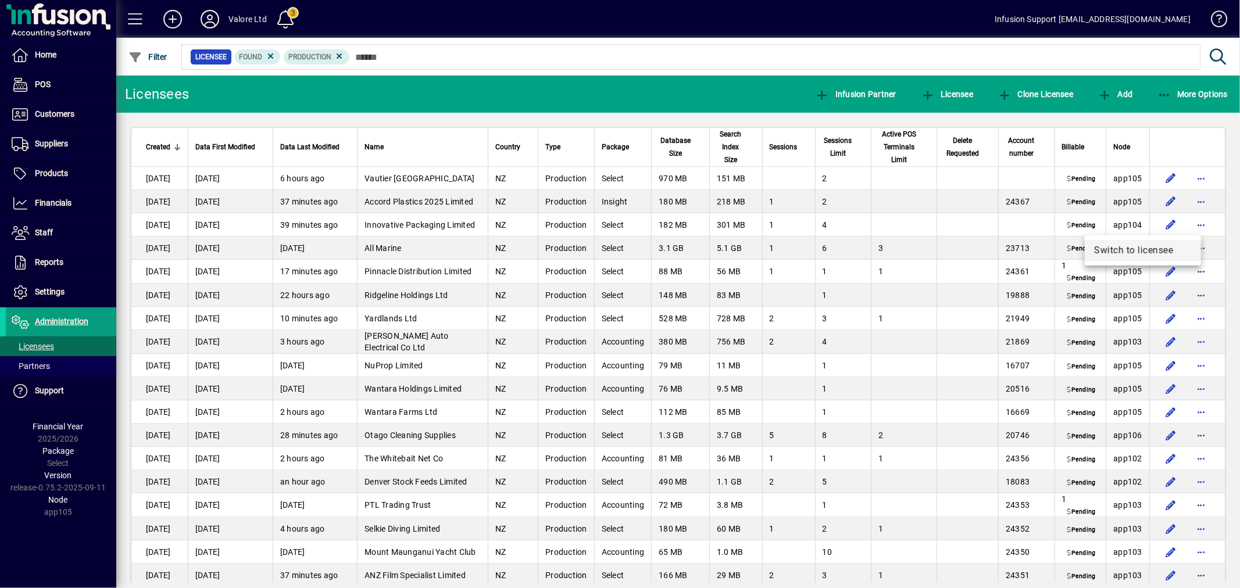
click at [1164, 252] on span "Switch to licensee" at bounding box center [1143, 251] width 98 height 14
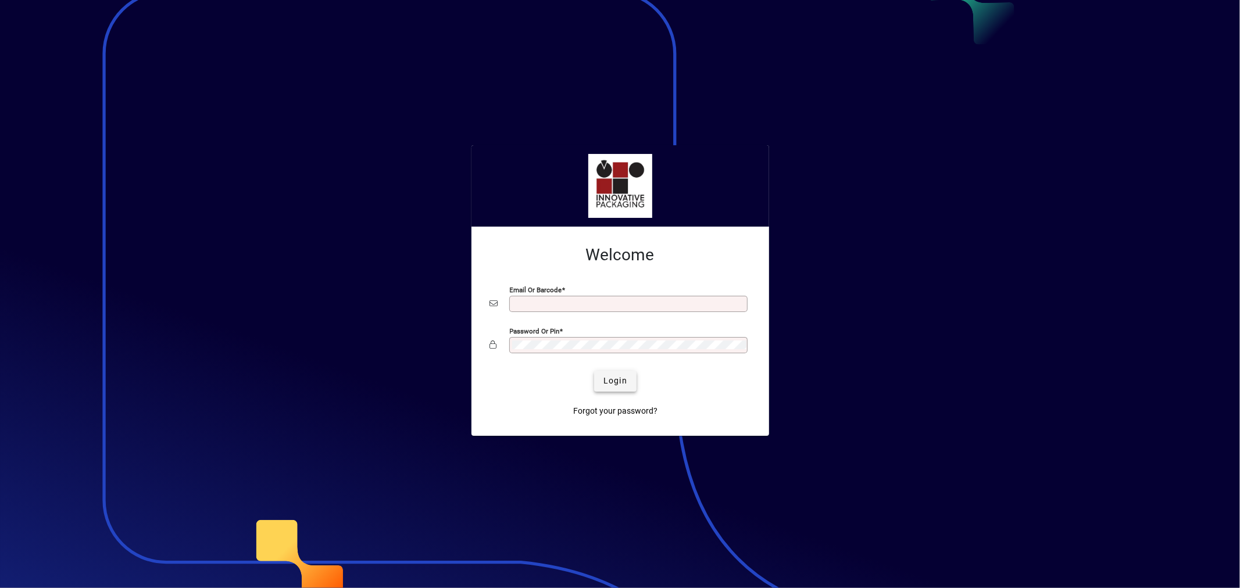
type input "**********"
click at [614, 379] on span "Login" at bounding box center [615, 381] width 24 height 12
type input "**********"
click at [611, 375] on button "Login" at bounding box center [615, 381] width 42 height 21
